Goal: Obtain resource: Download file/media

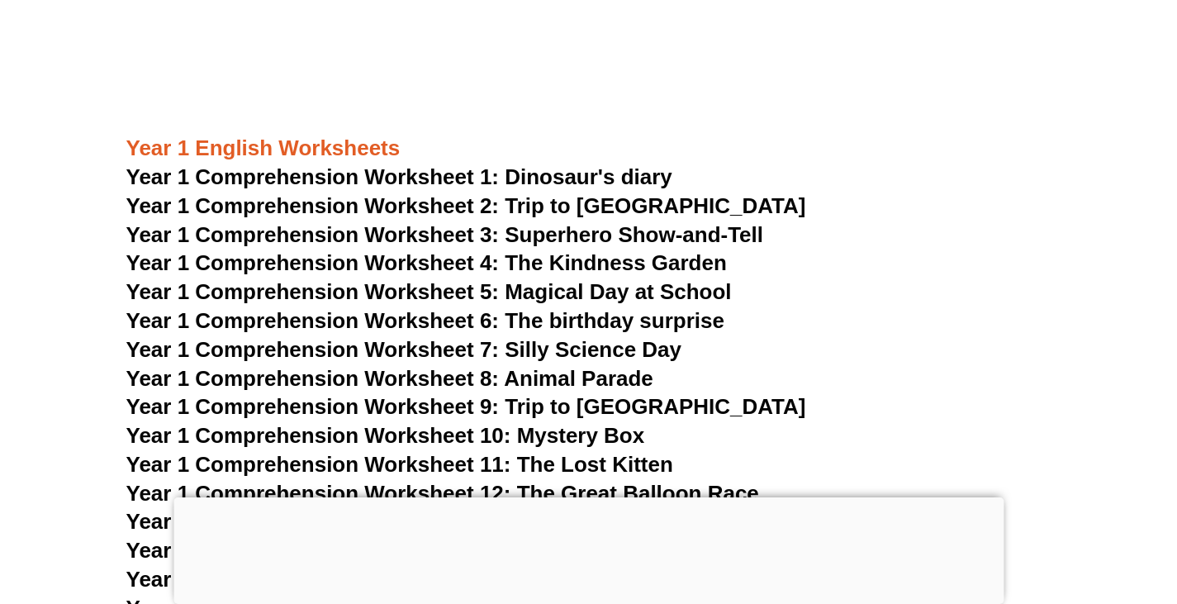
scroll to position [1958, 0]
click at [391, 179] on span "Year 1 Comprehension Worksheet 1: Dinosaur's diary" at bounding box center [399, 177] width 546 height 25
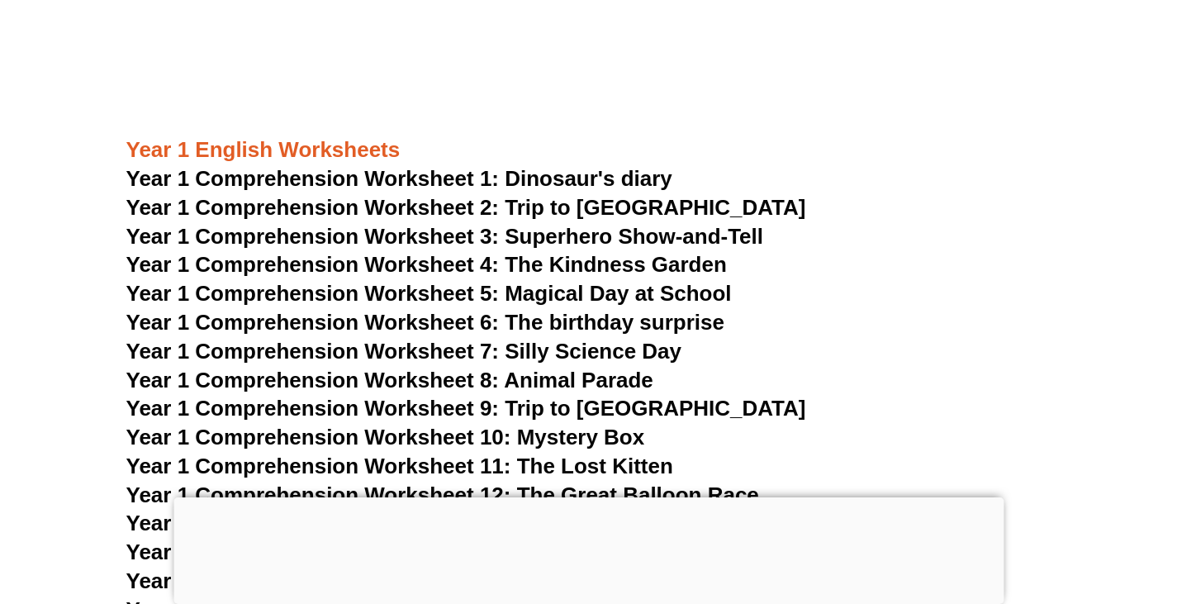
scroll to position [1891, 0]
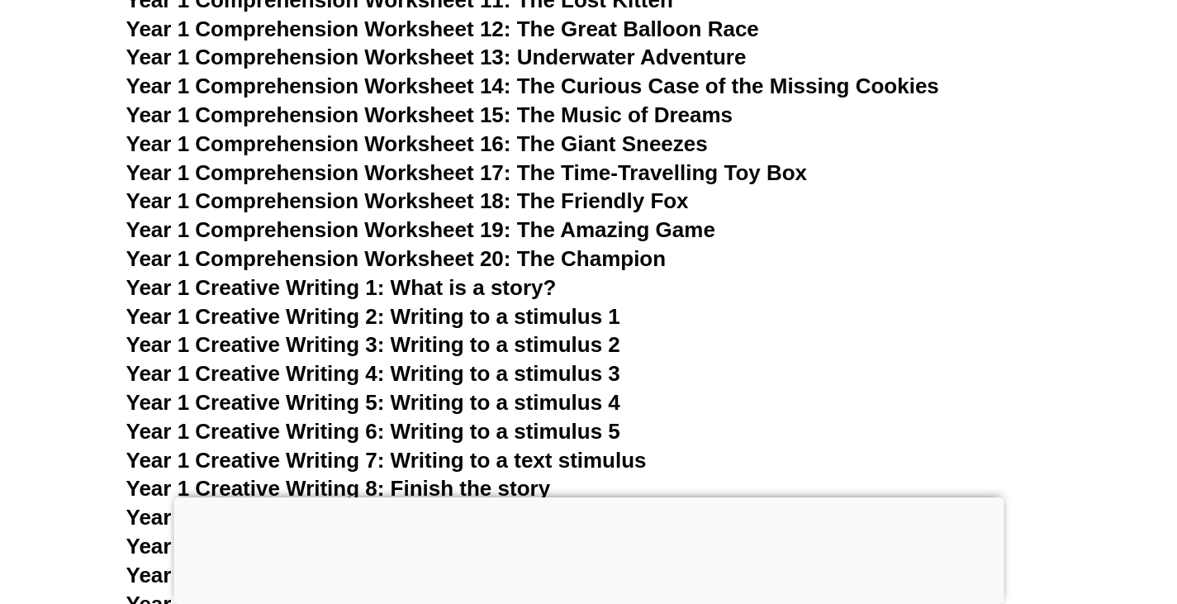
scroll to position [2425, 0]
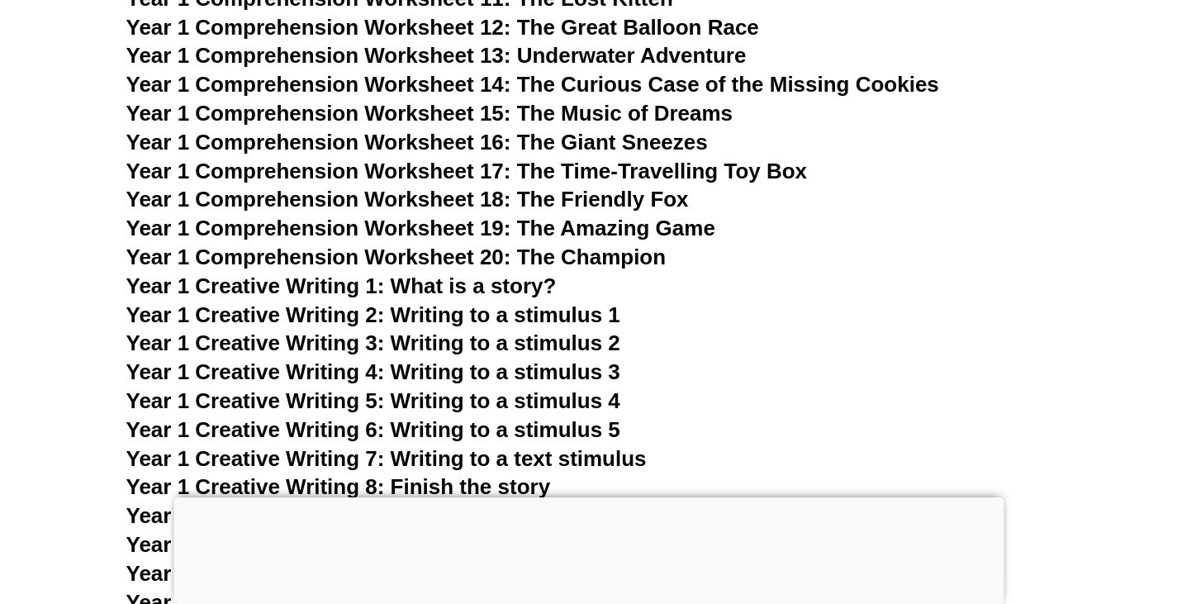
click at [307, 288] on span "Year 1 Creative Writing 1: What is a story?" at bounding box center [341, 285] width 430 height 25
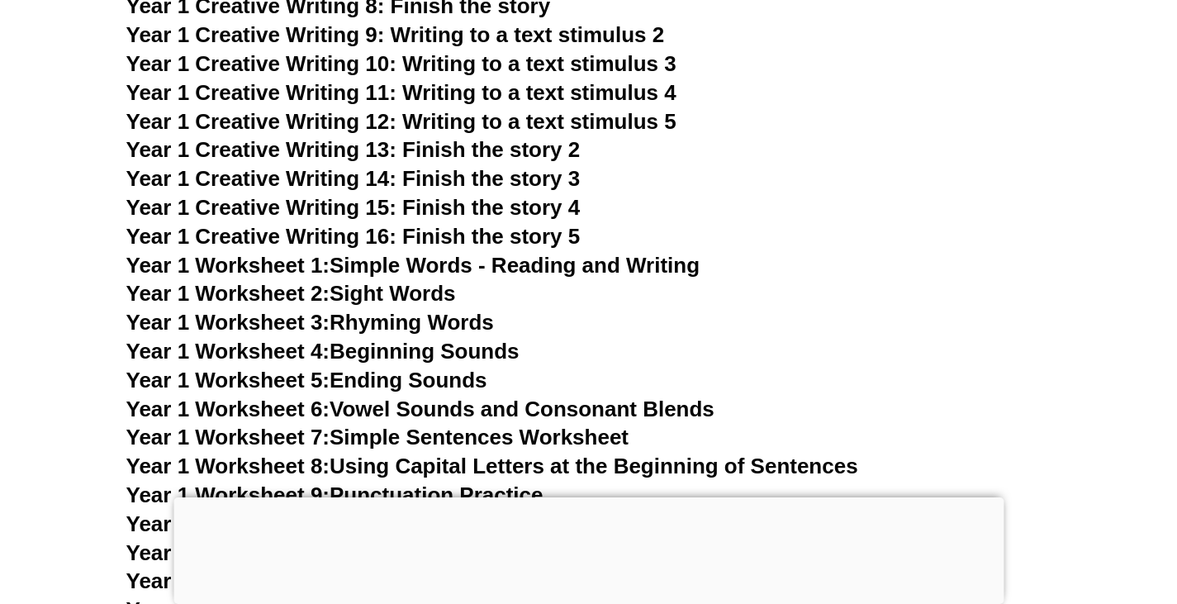
scroll to position [2907, 0]
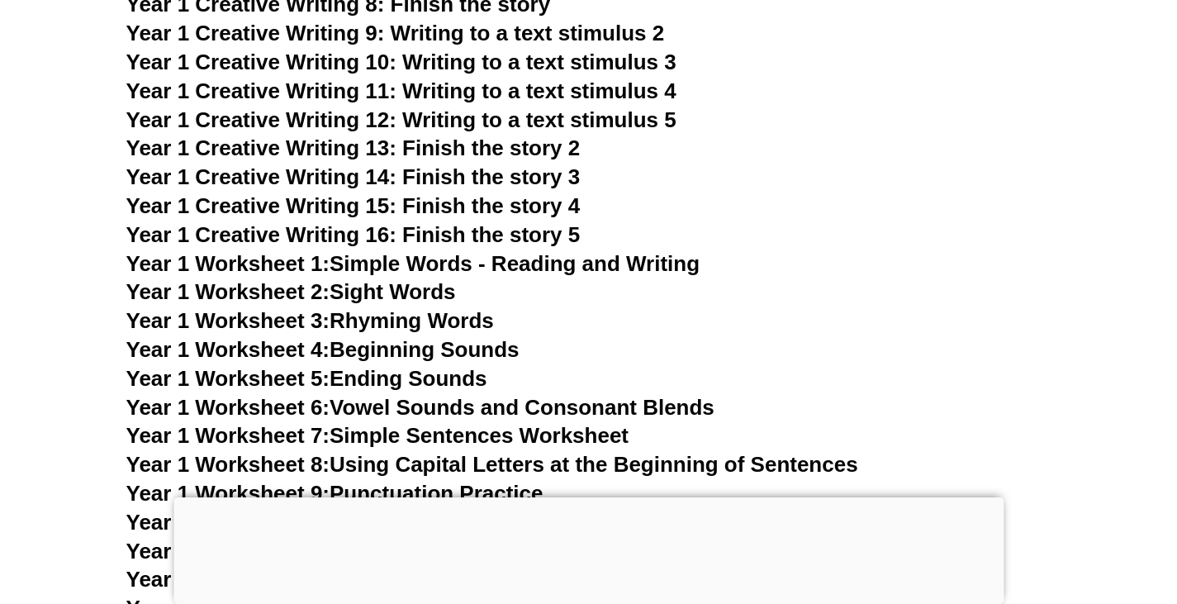
click at [288, 294] on span "Year 1 Worksheet 2:" at bounding box center [228, 291] width 204 height 25
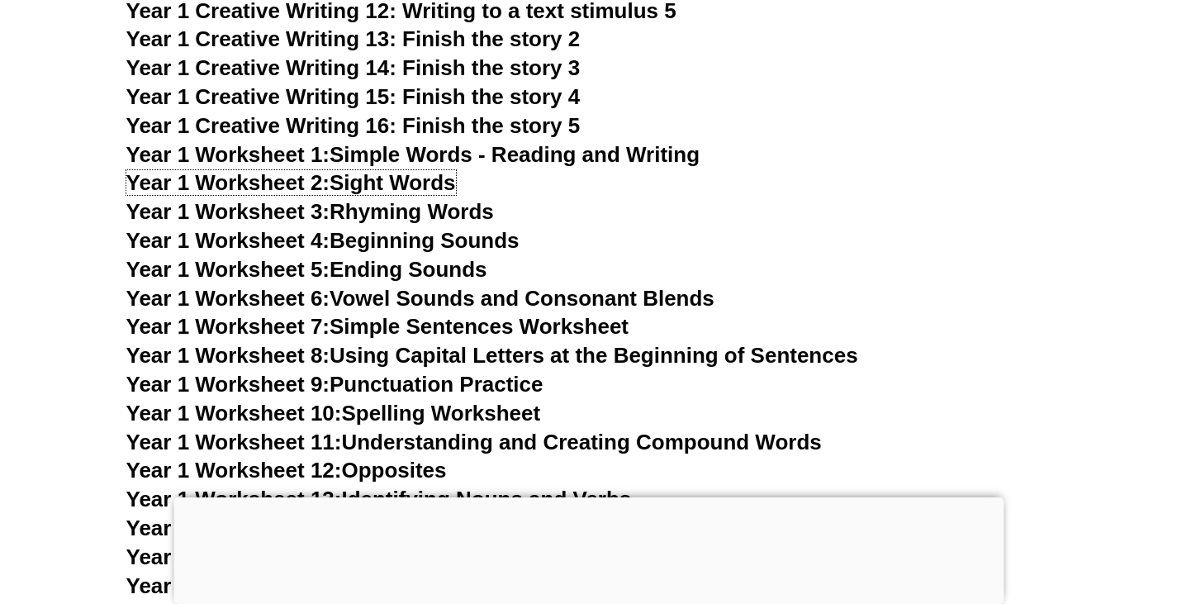
scroll to position [3017, 0]
click at [377, 414] on link "Year 1 Worksheet 10: Spelling Worksheet" at bounding box center [333, 412] width 415 height 25
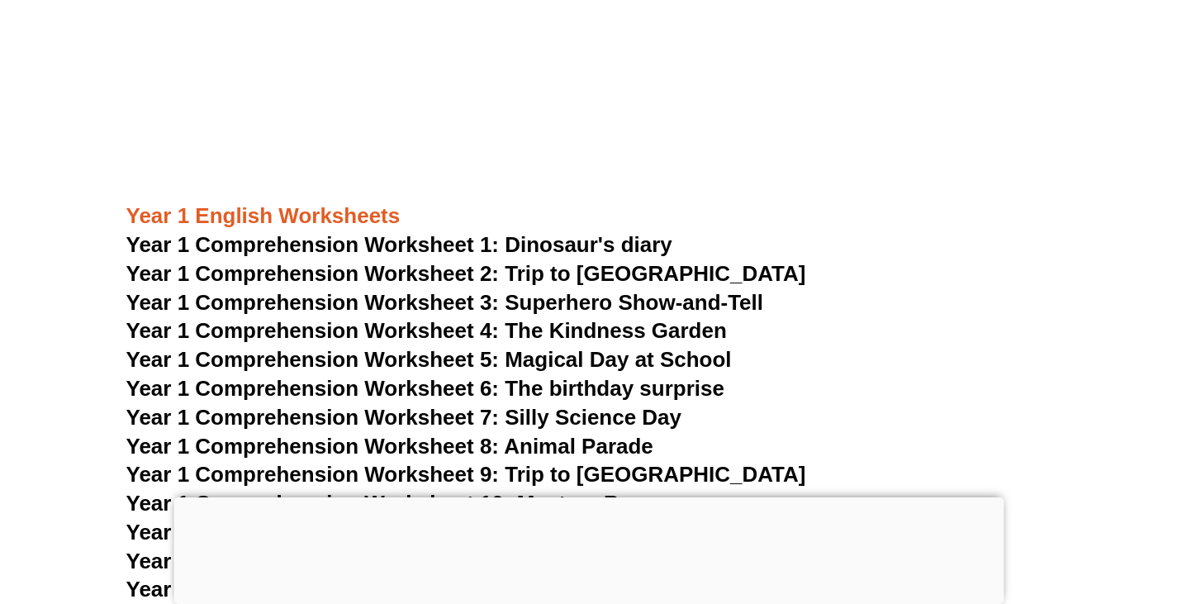
click at [383, 245] on span "Year 1 Comprehension Worksheet 1: Dinosaur's diary" at bounding box center [399, 244] width 546 height 25
